Goal: Task Accomplishment & Management: Use online tool/utility

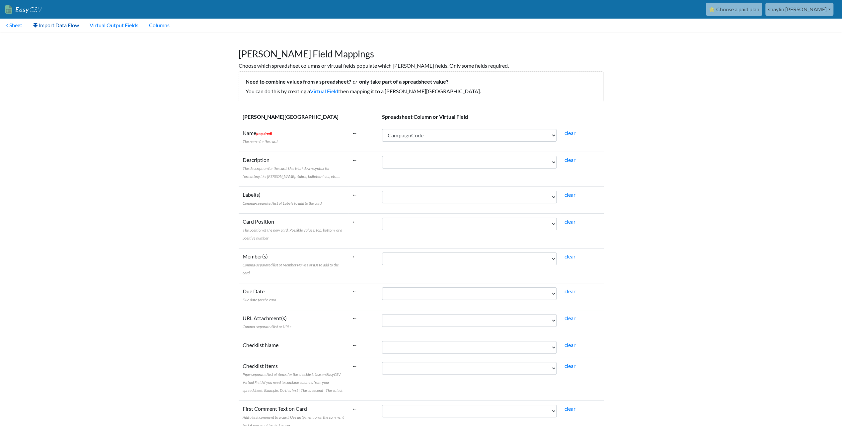
click at [74, 29] on link "Import Data Flow" at bounding box center [56, 25] width 57 height 13
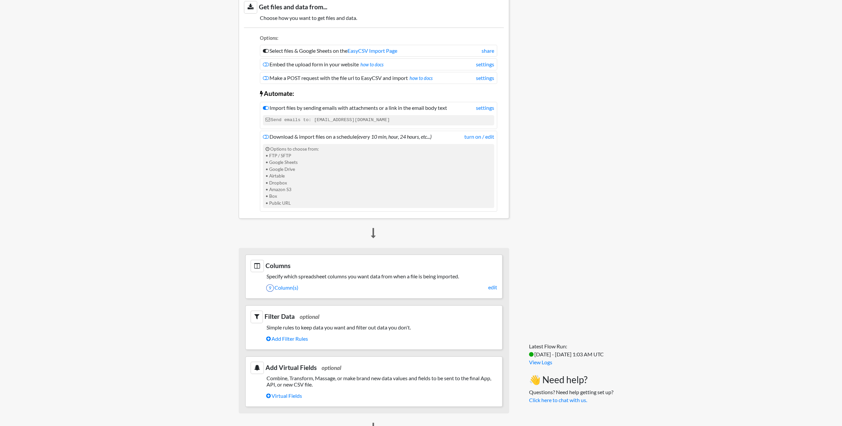
scroll to position [166, 0]
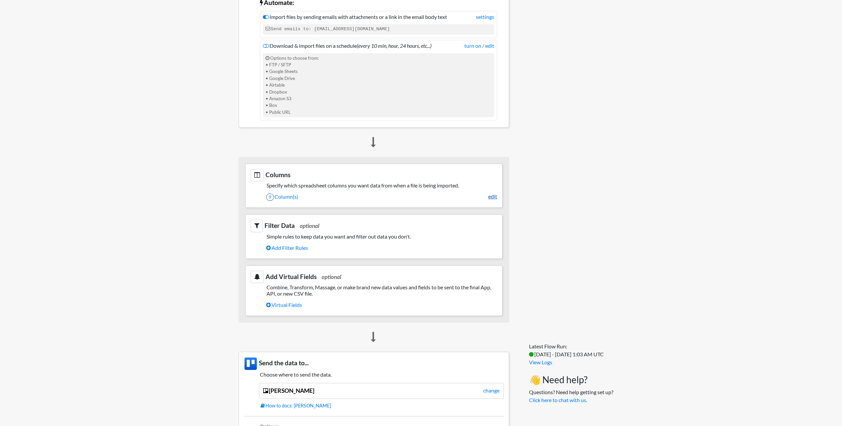
click at [491, 193] on link "edit" at bounding box center [492, 197] width 9 height 8
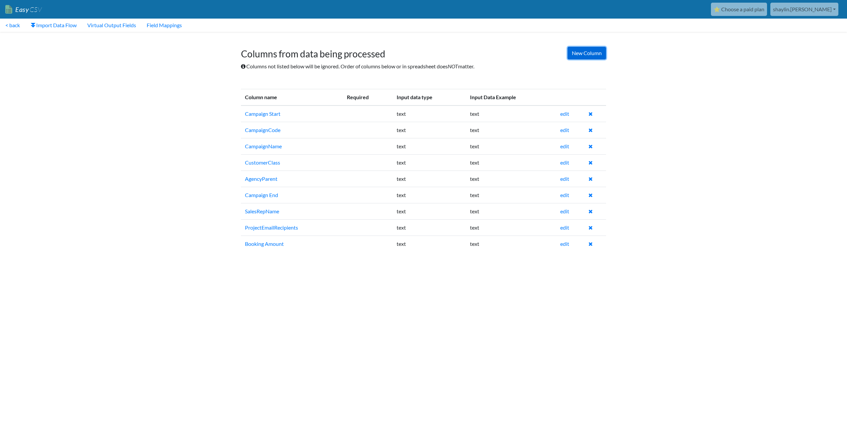
click at [586, 51] on link "New Column" at bounding box center [587, 53] width 39 height 13
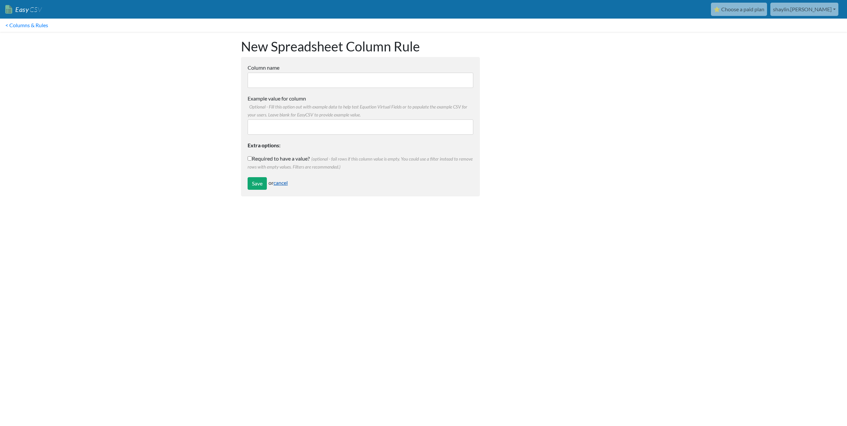
click at [283, 181] on link "cancel" at bounding box center [281, 183] width 14 height 6
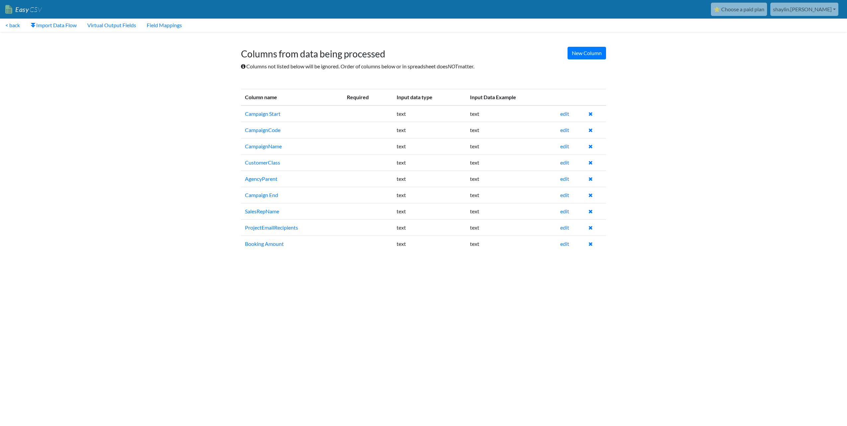
click at [38, 26] on link "Import Data Flow" at bounding box center [53, 25] width 57 height 13
click at [15, 25] on link "< back" at bounding box center [12, 25] width 25 height 13
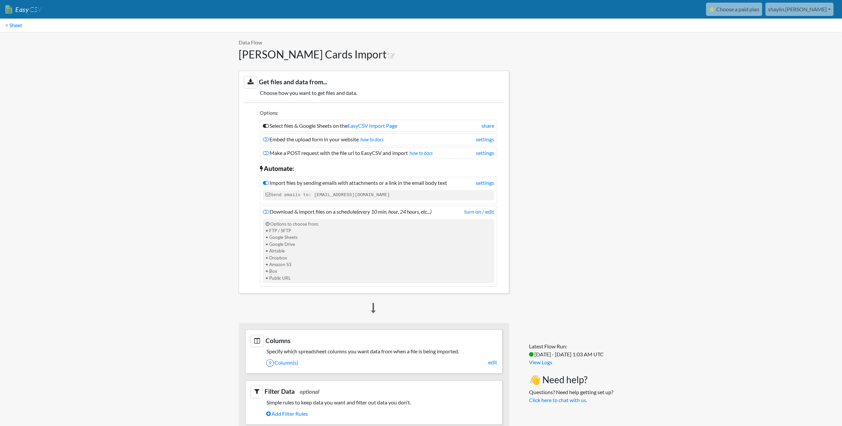
click at [19, 11] on link "Easy CSV" at bounding box center [23, 10] width 37 height 14
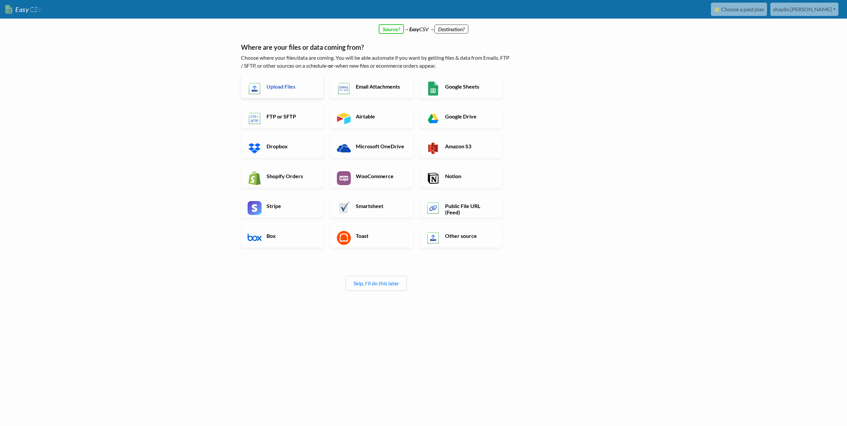
click at [289, 96] on link "Upload Files" at bounding box center [282, 86] width 83 height 23
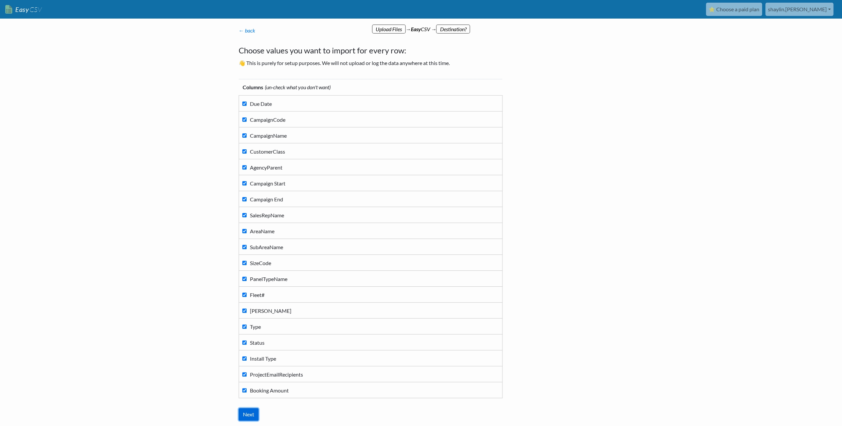
click at [254, 418] on input "Next" at bounding box center [249, 414] width 20 height 13
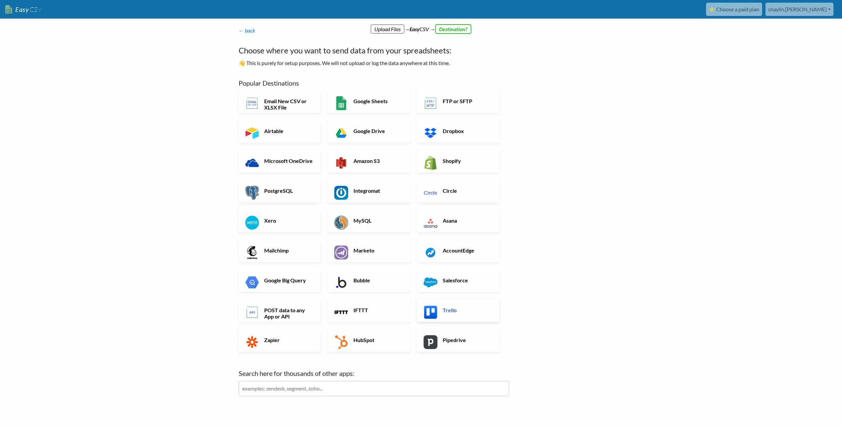
click at [473, 313] on h6 "Trello" at bounding box center [467, 310] width 52 height 6
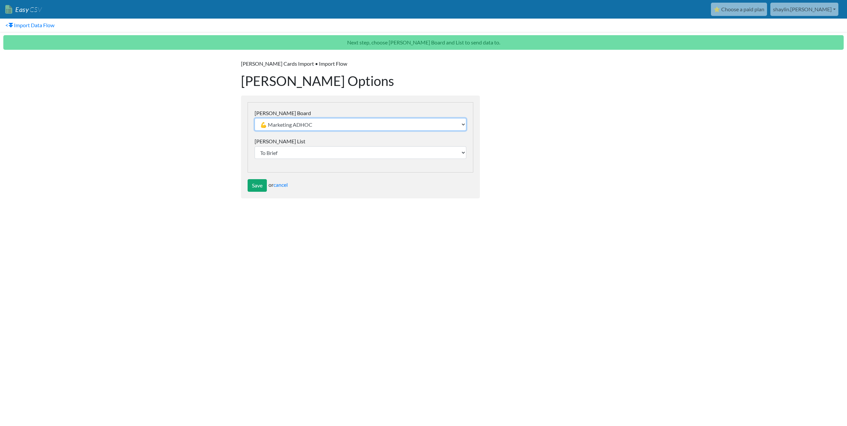
click at [289, 127] on select "💪 Marketing ADHOC test Collateral & Flyers Merch Buying Website Development Soc…" at bounding box center [361, 124] width 212 height 13
select select "68a7a95c90aa42f55f0756cc"
click at [255, 118] on select "💪 Marketing ADHOC test Collateral & Flyers Merch Buying Website Development Soc…" at bounding box center [361, 124] width 212 height 13
click at [288, 155] on select "Flagged Install Pending Need to Brief Sunshine Coast Albany" at bounding box center [361, 152] width 212 height 13
select select "68a7a982c3dafcaf50c43080"
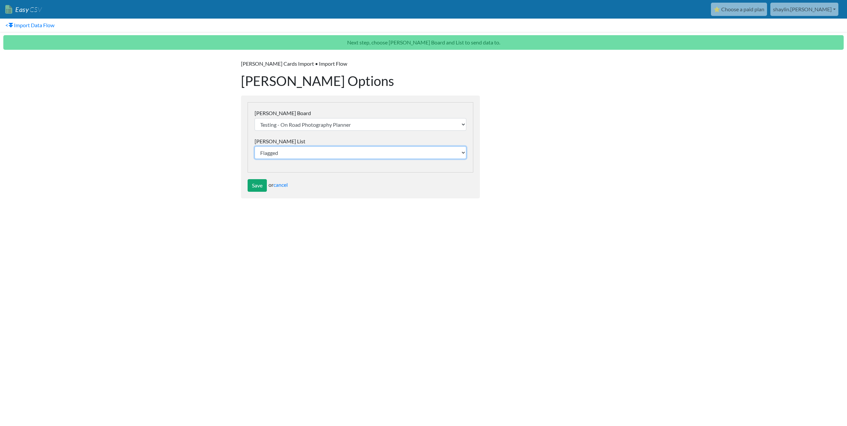
click at [255, 146] on select "Flagged Install Pending Need to Brief Sunshine Coast Albany" at bounding box center [361, 152] width 212 height 13
click at [262, 185] on input "Save" at bounding box center [257, 185] width 19 height 13
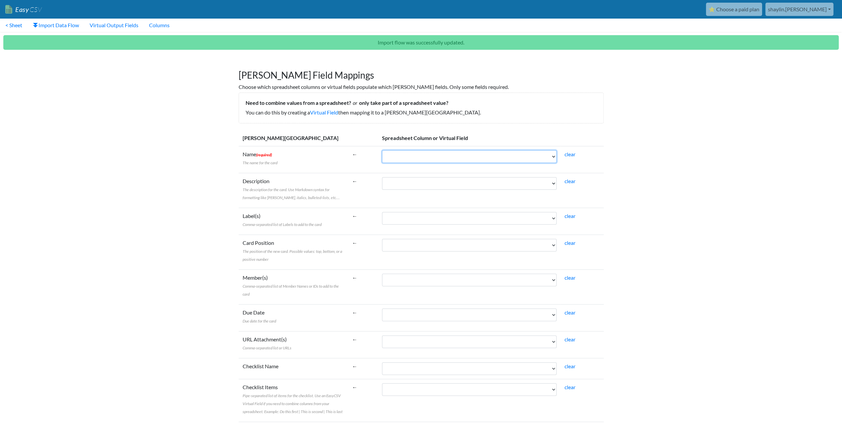
click at [431, 161] on select "Due Date CampaignCode CampaignName CustomerClass AgencyParent Campaign Start Ca…" at bounding box center [469, 156] width 175 height 13
select select "cr_746663"
click at [382, 150] on select "Due Date CampaignCode CampaignName CustomerClass AgencyParent Campaign Start Ca…" at bounding box center [469, 156] width 175 height 13
click at [422, 187] on select "Due Date CampaignCode CampaignName CustomerClass AgencyParent Campaign Start Ca…" at bounding box center [469, 183] width 175 height 13
click at [633, 181] on body "Easy CSV ⭐ Choose a paid plan shaylin.adams Gotransit All Flows All CSV Generat…" at bounding box center [421, 405] width 842 height 811
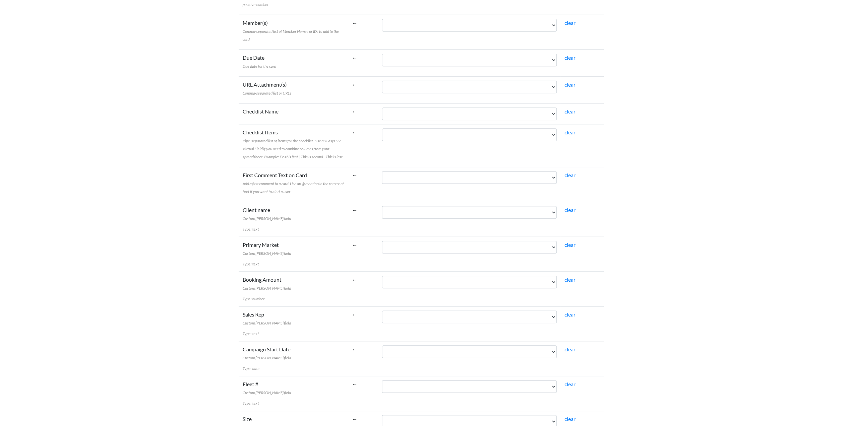
scroll to position [266, 0]
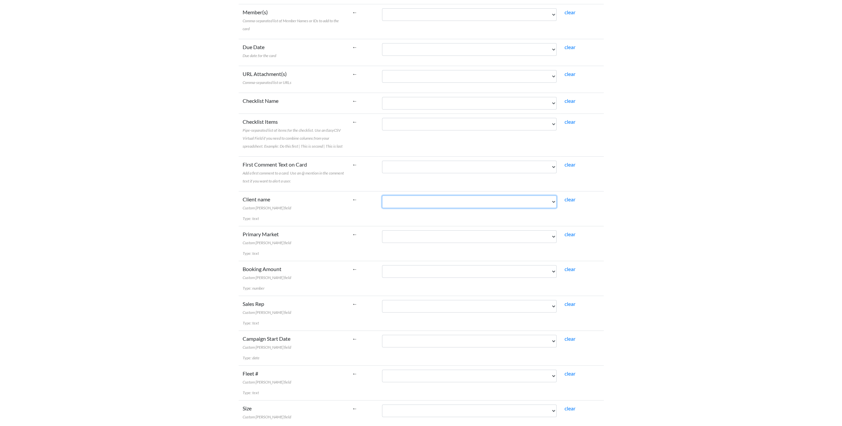
click at [391, 202] on select "Due Date CampaignCode CampaignName CustomerClass AgencyParent Campaign Start Ca…" at bounding box center [469, 202] width 175 height 13
select select "cr_746664"
click at [382, 196] on select "Due Date CampaignCode CampaignName CustomerClass AgencyParent Campaign Start Ca…" at bounding box center [469, 202] width 175 height 13
click at [408, 247] on td "Due Date CampaignCode CampaignName CustomerClass AgencyParent Campaign Start Ca…" at bounding box center [469, 243] width 183 height 35
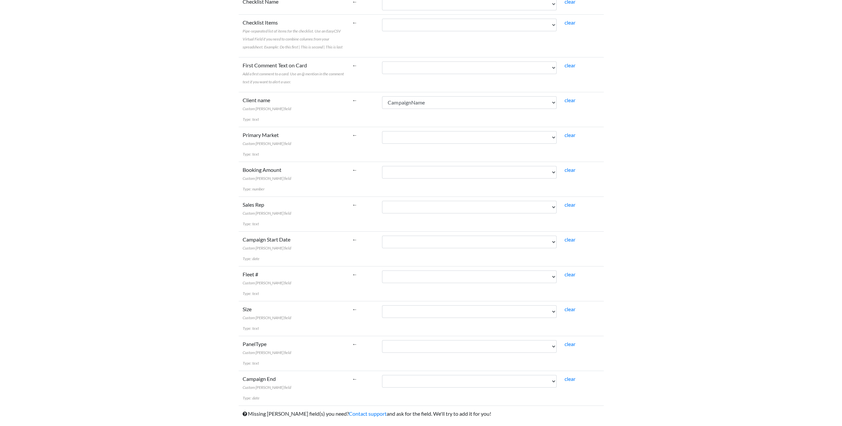
scroll to position [365, 0]
click at [403, 139] on select "Due Date CampaignCode CampaignName CustomerClass AgencyParent Campaign Start Ca…" at bounding box center [469, 137] width 175 height 13
select select "cr_746670"
click at [382, 131] on select "Due Date CampaignCode CampaignName CustomerClass AgencyParent Campaign Start Ca…" at bounding box center [469, 137] width 175 height 13
click at [379, 176] on td "Due Date CampaignCode CampaignName CustomerClass AgencyParent Campaign Start Ca…" at bounding box center [469, 178] width 183 height 35
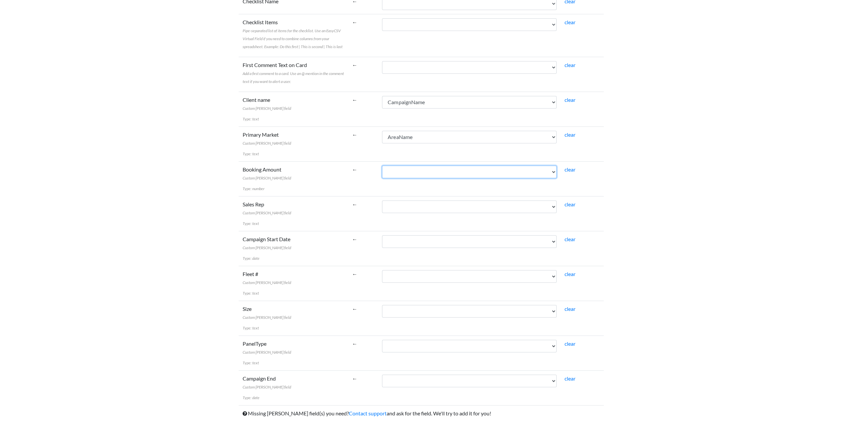
click at [393, 174] on select "Due Date CampaignCode CampaignName CustomerClass AgencyParent Campaign Start Ca…" at bounding box center [469, 172] width 175 height 13
select select "cr_746680"
click at [382, 166] on select "Due Date CampaignCode CampaignName CustomerClass AgencyParent Campaign Start Ca…" at bounding box center [469, 172] width 175 height 13
click at [418, 205] on select "Due Date CampaignCode CampaignName CustomerClass AgencyParent Campaign Start Ca…" at bounding box center [469, 206] width 175 height 13
select select "cr_746669"
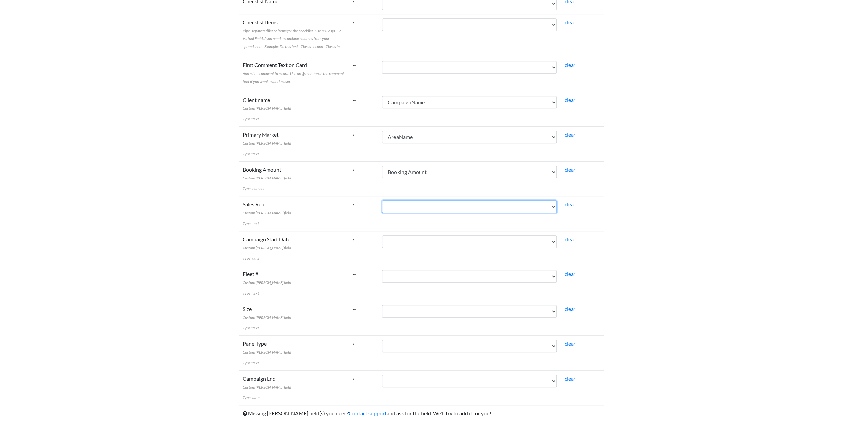
click at [382, 200] on select "Due Date CampaignCode CampaignName CustomerClass AgencyParent Campaign Start Ca…" at bounding box center [469, 206] width 175 height 13
click at [404, 240] on select "Due Date CampaignCode CampaignName CustomerClass AgencyParent Campaign Start Ca…" at bounding box center [469, 241] width 175 height 13
select select "cr_746667"
click at [382, 235] on select "Due Date CampaignCode CampaignName CustomerClass AgencyParent Campaign Start Ca…" at bounding box center [469, 241] width 175 height 13
click at [407, 276] on select "Due Date CampaignCode CampaignName CustomerClass AgencyParent Campaign Start Ca…" at bounding box center [469, 276] width 175 height 13
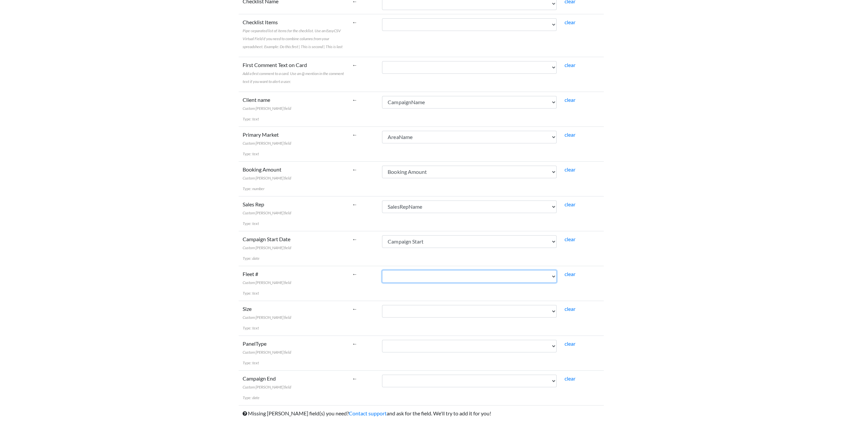
select select "cr_746668"
click at [382, 270] on select "Due Date CampaignCode CampaignName CustomerClass AgencyParent Campaign Start Ca…" at bounding box center [469, 276] width 175 height 13
click at [398, 314] on select "Due Date CampaignCode CampaignName CustomerClass AgencyParent Campaign Start Ca…" at bounding box center [469, 311] width 175 height 13
select select "cr_746672"
click at [382, 305] on select "Due Date CampaignCode CampaignName CustomerClass AgencyParent Campaign Start Ca…" at bounding box center [469, 311] width 175 height 13
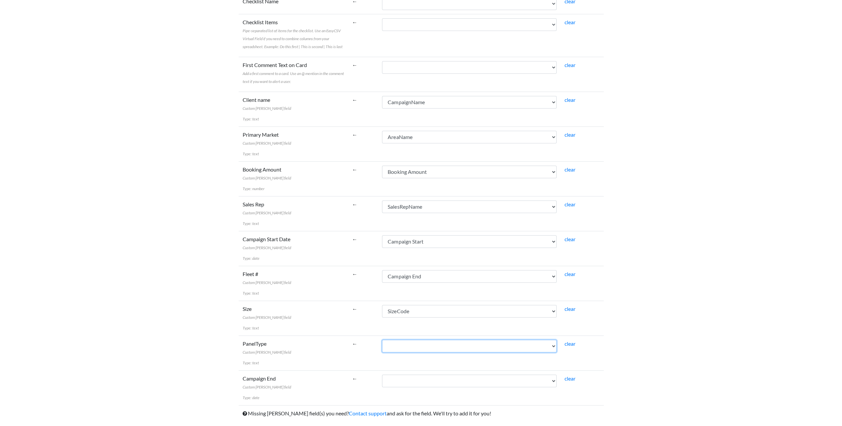
click at [401, 342] on select "Due Date CampaignCode CampaignName CustomerClass AgencyParent Campaign Start Ca…" at bounding box center [469, 346] width 175 height 13
select select "cr_746673"
click at [382, 340] on select "Due Date CampaignCode CampaignName CustomerClass AgencyParent Campaign Start Ca…" at bounding box center [469, 346] width 175 height 13
click at [402, 379] on select "Due Date CampaignCode CampaignName CustomerClass AgencyParent Campaign Start Ca…" at bounding box center [469, 381] width 175 height 13
select select "cr_746668"
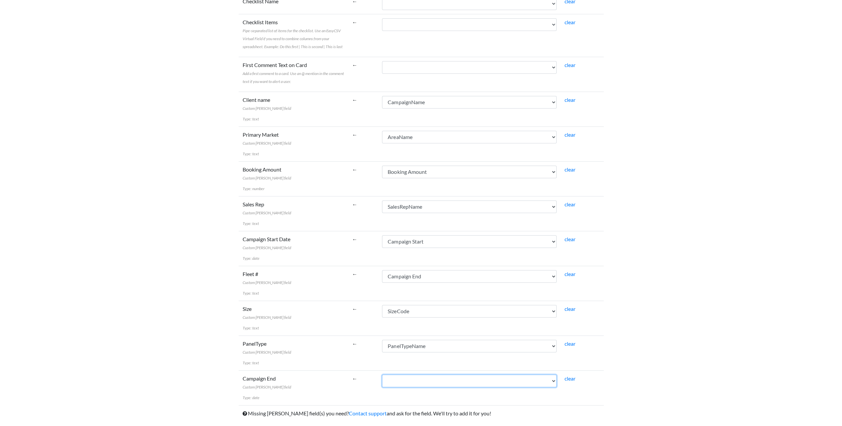
click at [382, 375] on select "Due Date CampaignCode CampaignName CustomerClass AgencyParent Campaign Start Ca…" at bounding box center [469, 381] width 175 height 13
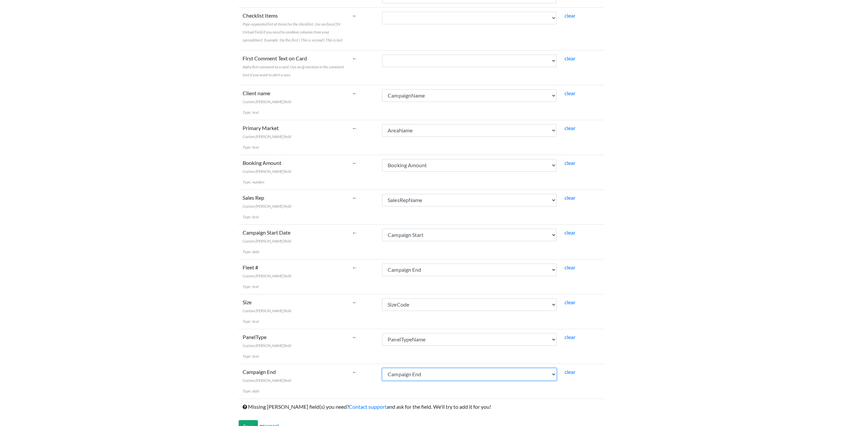
scroll to position [382, 0]
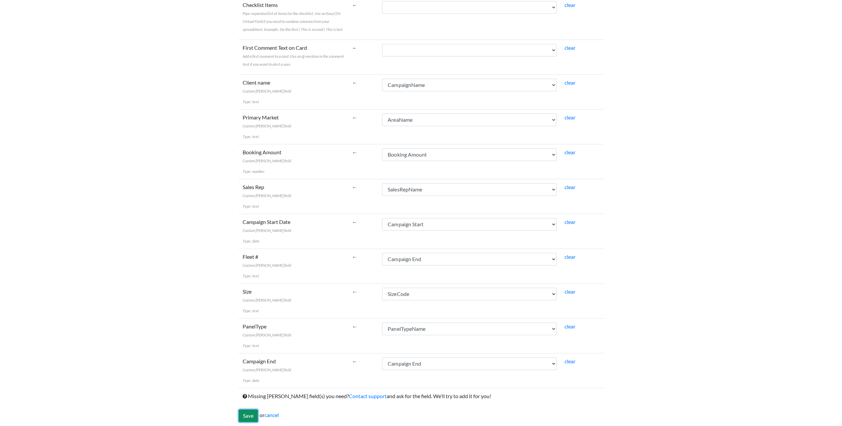
click at [251, 410] on input "Save" at bounding box center [248, 416] width 19 height 13
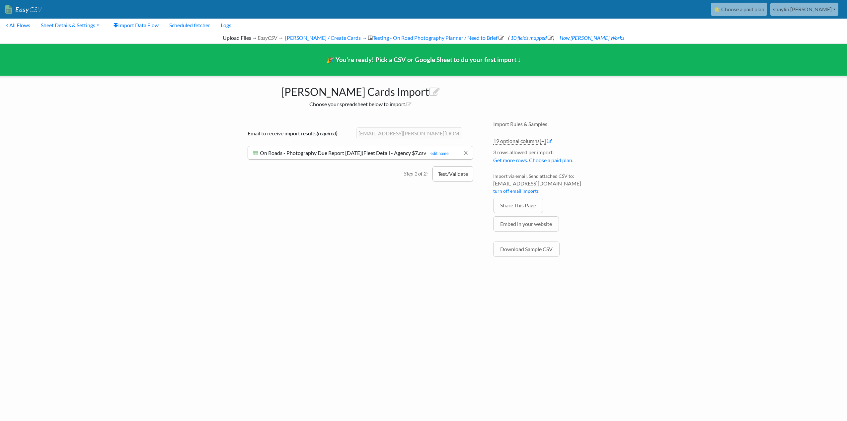
click at [442, 171] on button "Test/Validate" at bounding box center [453, 173] width 41 height 15
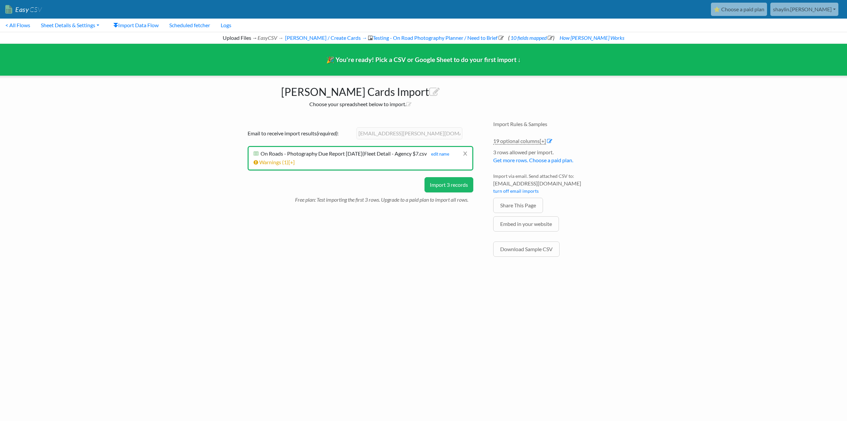
click at [443, 186] on button "Import 3 records" at bounding box center [449, 184] width 49 height 15
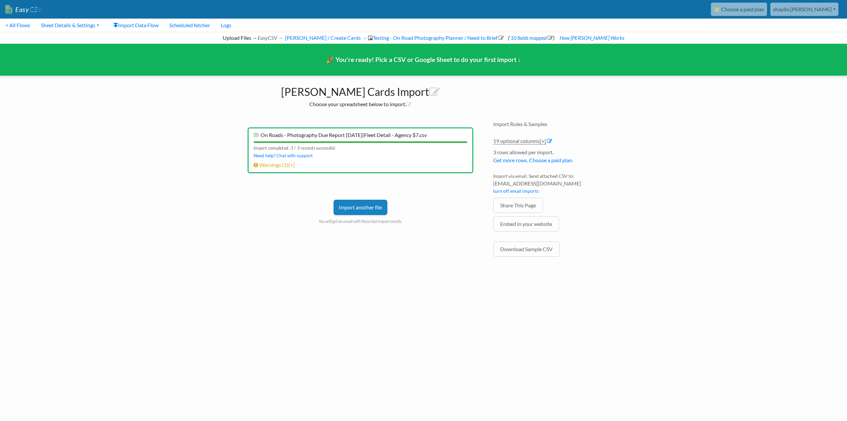
click at [375, 211] on link "Import another file" at bounding box center [361, 207] width 54 height 15
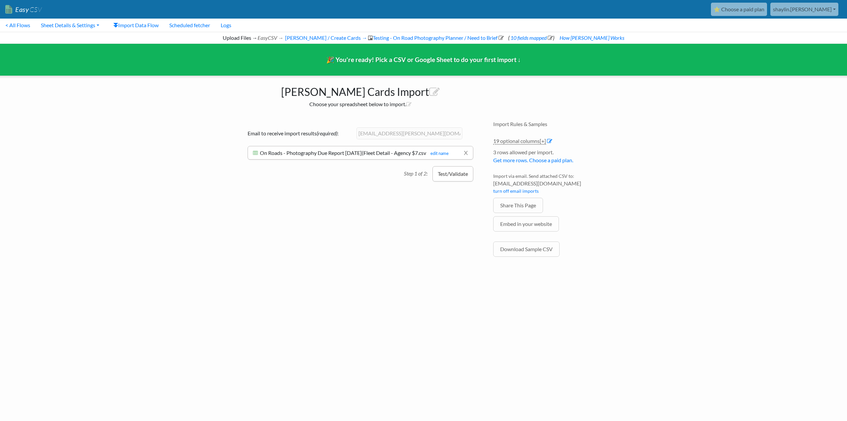
click at [447, 174] on button "Test/Validate" at bounding box center [453, 173] width 41 height 15
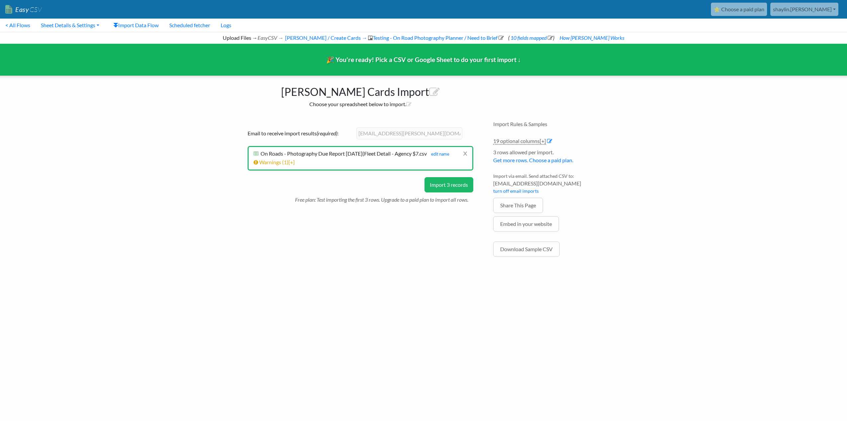
click at [445, 188] on button "Import 3 records" at bounding box center [449, 184] width 49 height 15
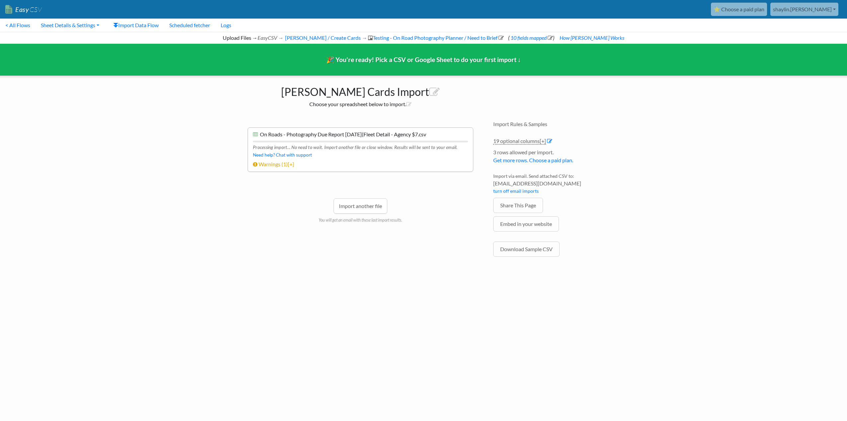
click at [288, 206] on div "Import another file You will get an email with these last import results." at bounding box center [361, 201] width 226 height 45
